Goal: Information Seeking & Learning: Learn about a topic

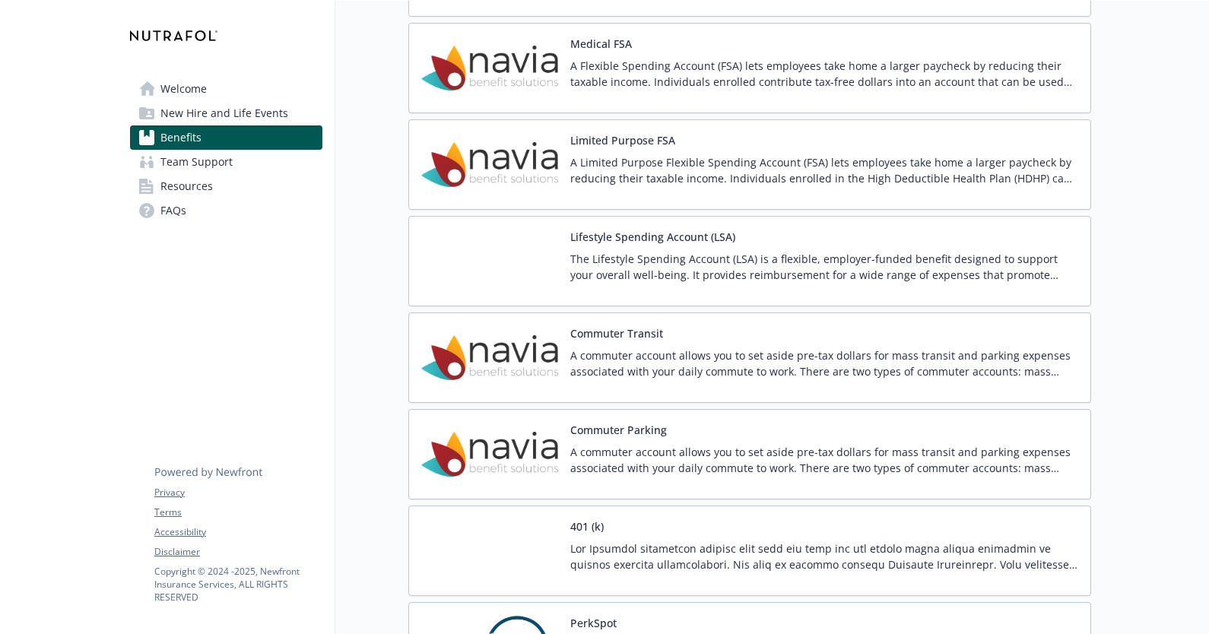
scroll to position [2313, 0]
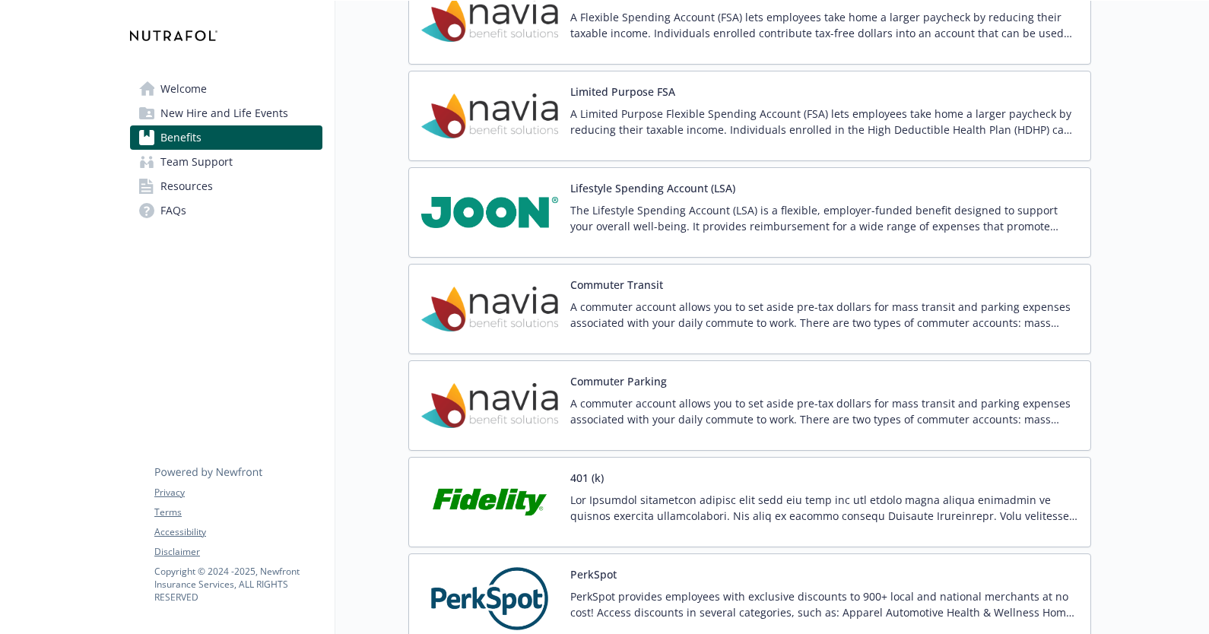
click at [648, 486] on div "401 (k)" at bounding box center [824, 502] width 508 height 65
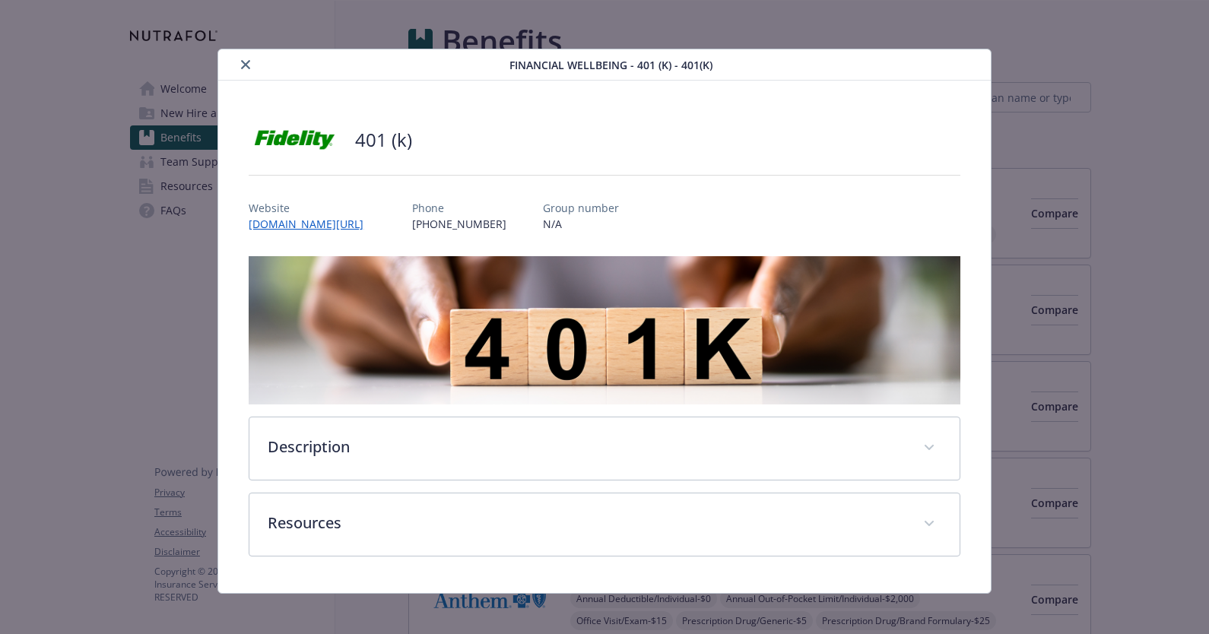
scroll to position [2313, 0]
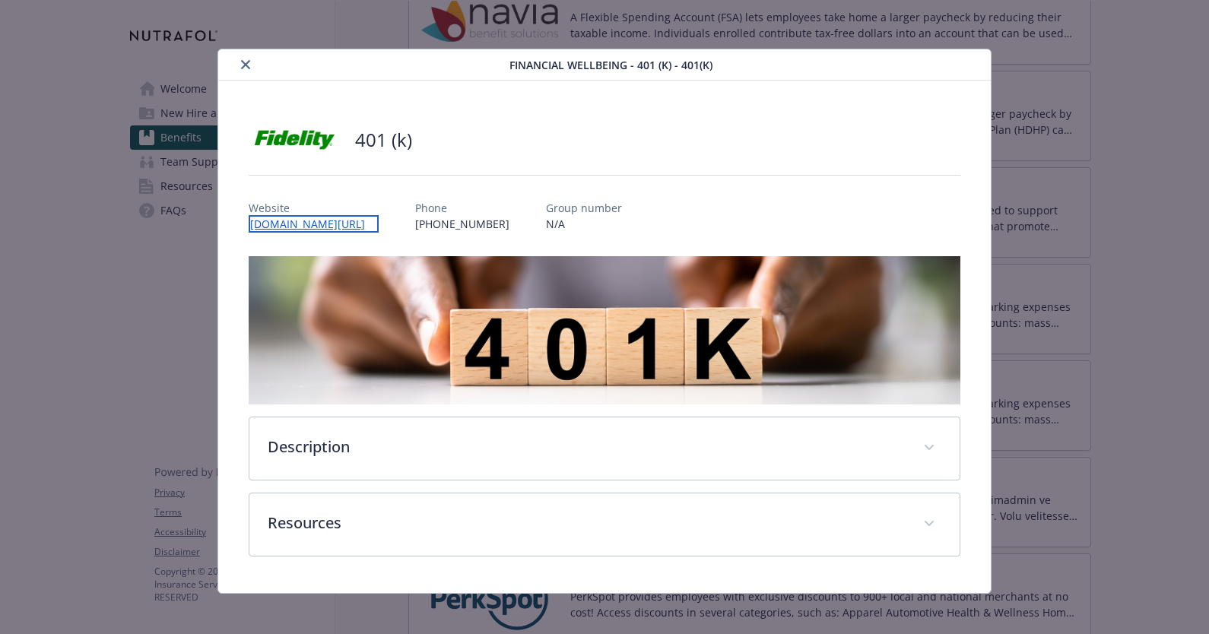
click at [306, 222] on link "[DOMAIN_NAME][URL]" at bounding box center [314, 223] width 130 height 17
